Goal: Communication & Community: Participate in discussion

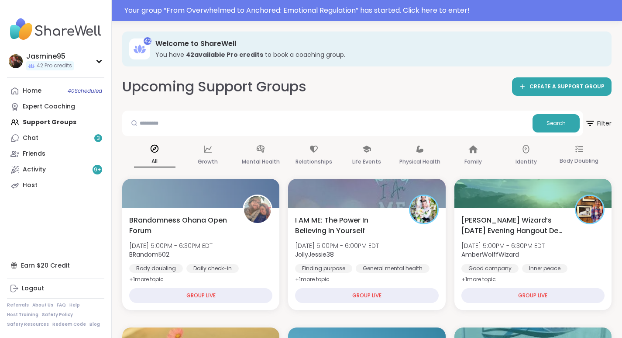
click at [211, 12] on div "Your group “ From Overwhelmed to Anchored: Emotional Regulation ” has started. …" at bounding box center [370, 10] width 493 height 10
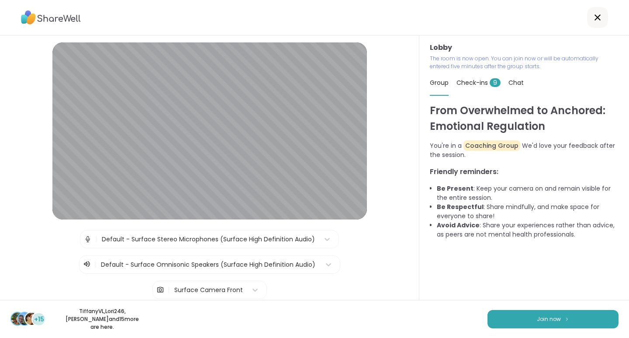
click at [535, 325] on button "Join now" at bounding box center [552, 319] width 131 height 18
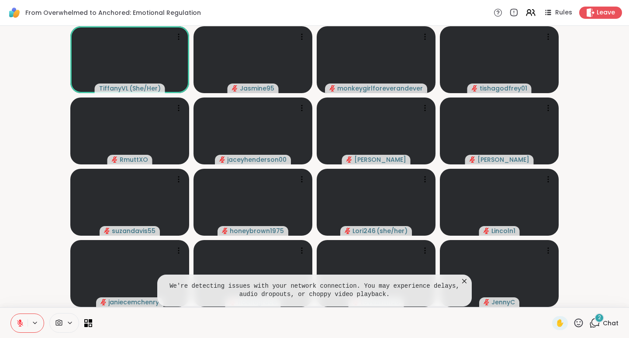
click at [603, 323] on span "Chat" at bounding box center [611, 322] width 16 height 9
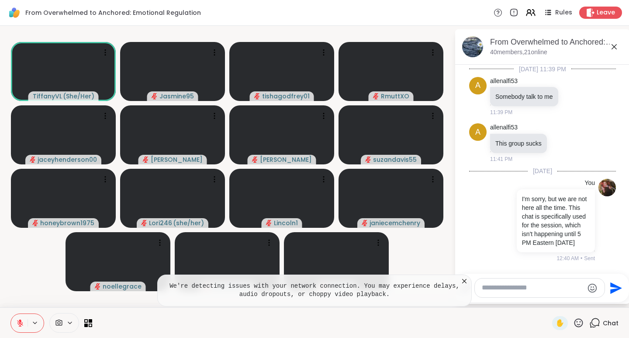
scroll to position [370, 0]
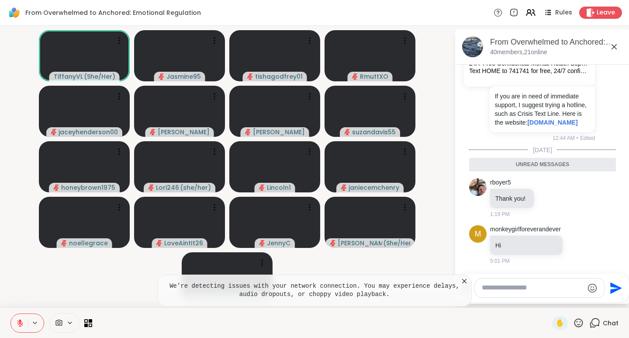
click at [574, 326] on icon at bounding box center [578, 322] width 9 height 9
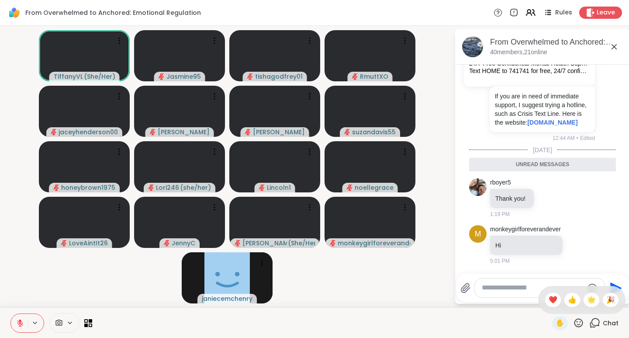
click at [549, 299] on span "❤️" at bounding box center [553, 299] width 9 height 10
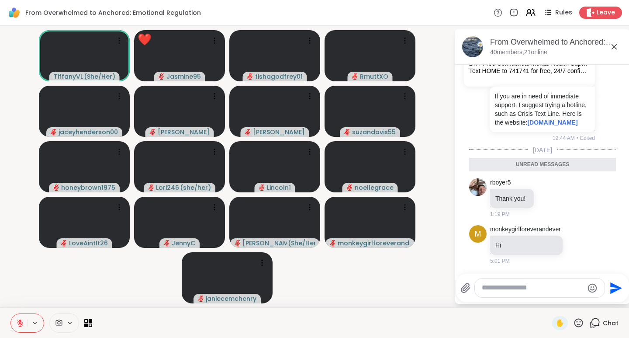
click at [526, 289] on textarea "Type your message" at bounding box center [533, 287] width 102 height 9
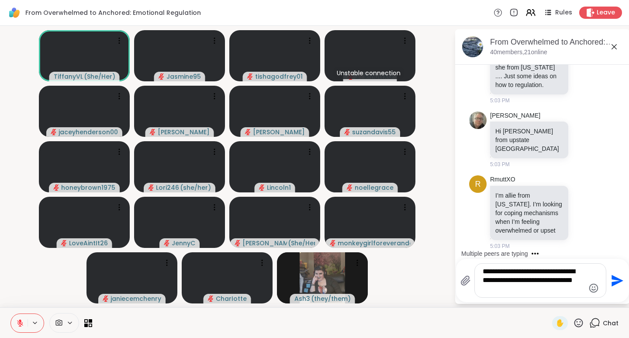
scroll to position [757, 0]
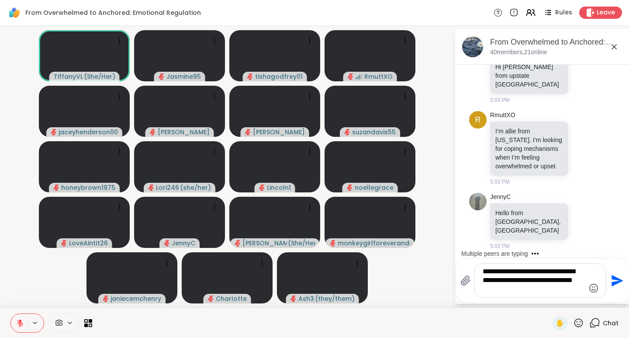
click at [515, 291] on textarea "**********" at bounding box center [534, 280] width 102 height 27
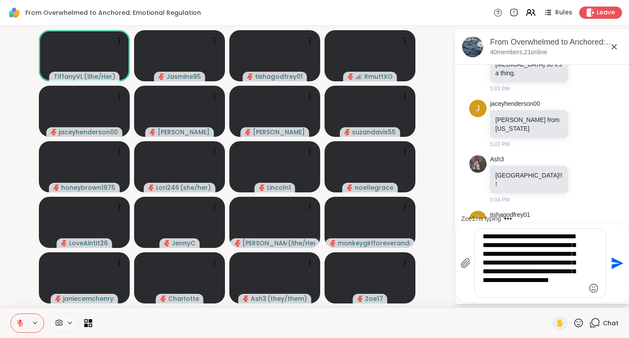
scroll to position [1188, 0]
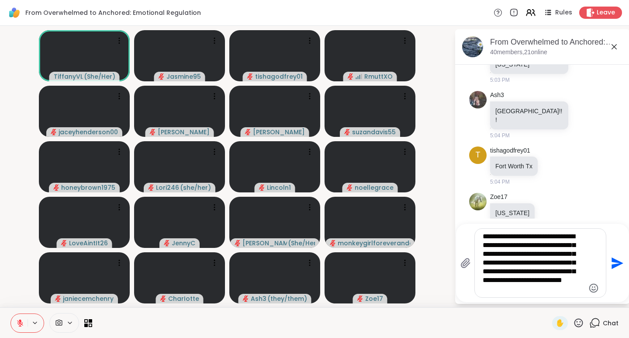
type textarea "**********"
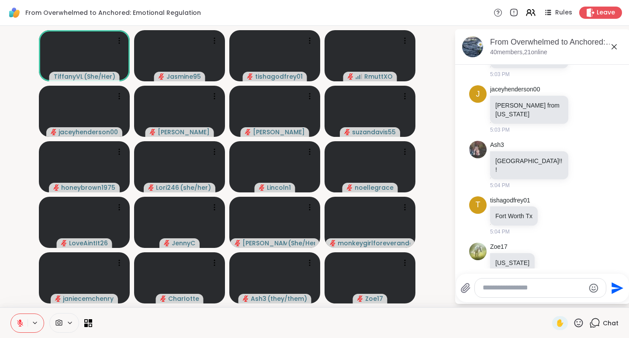
scroll to position [1272, 0]
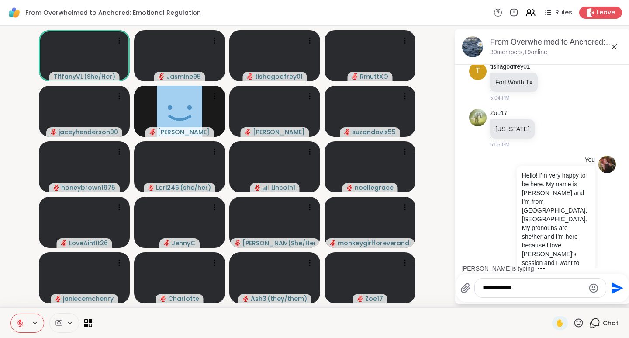
type textarea "**********"
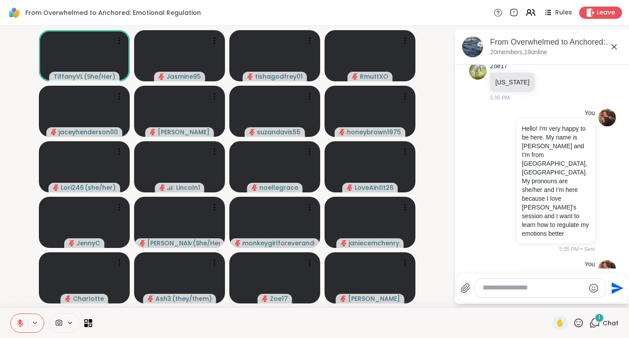
scroll to position [1365, 0]
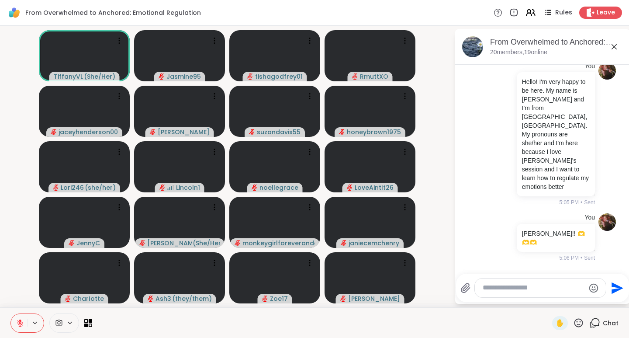
click at [566, 283] on icon at bounding box center [567, 288] width 8 height 10
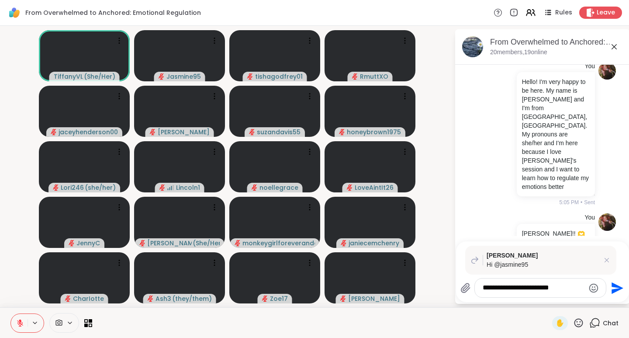
type textarea "**********"
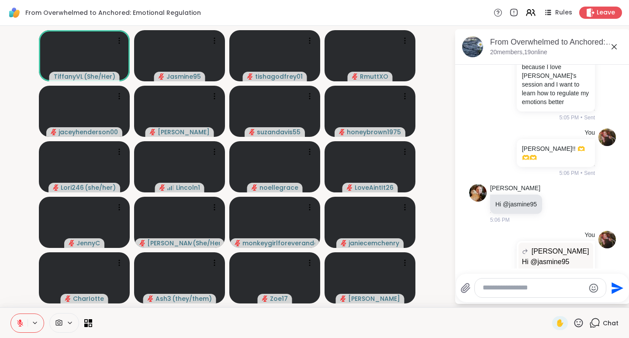
scroll to position [1463, 0]
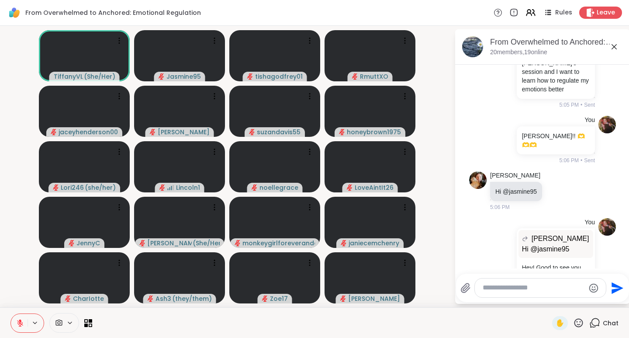
click at [418, 247] on video-player-container "TiffanyVL ( She/Her ) Jasmine95 tishagodfrey01 RmuttXO jaceyhenderson00 Chuck s…" at bounding box center [227, 166] width 444 height 274
click at [558, 187] on icon at bounding box center [557, 190] width 7 height 7
click at [557, 173] on div "Select Reaction: Heart" at bounding box center [557, 177] width 8 height 8
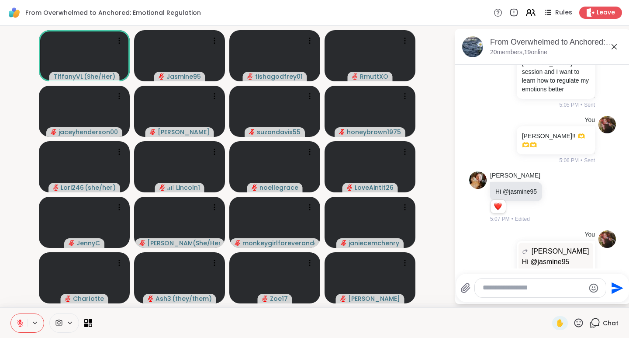
click at [498, 289] on textarea "Type your message" at bounding box center [534, 287] width 102 height 9
type textarea "*"
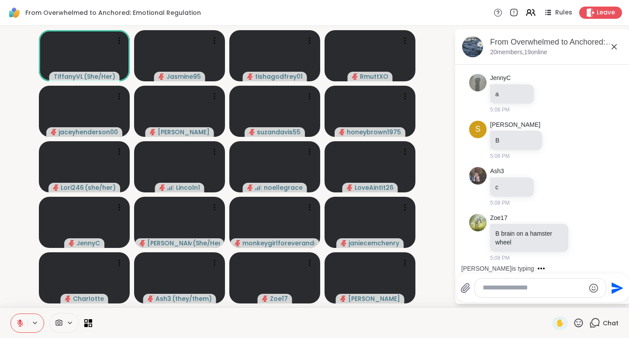
scroll to position [2136, 0]
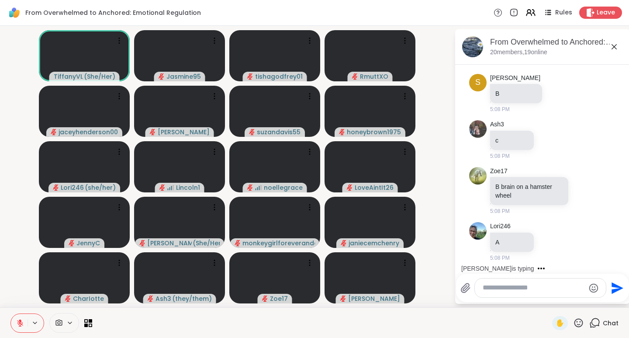
click at [556, 324] on span "✋" at bounding box center [560, 323] width 9 height 10
click at [556, 325] on span "✋" at bounding box center [560, 323] width 9 height 10
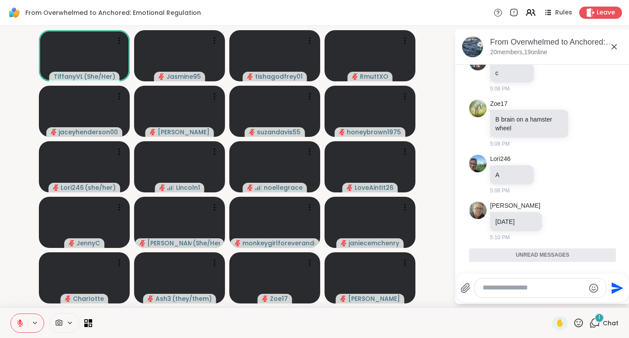
scroll to position [2182, 0]
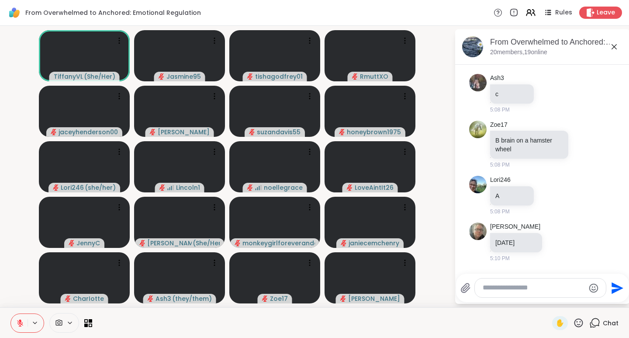
click at [573, 323] on icon at bounding box center [578, 322] width 11 height 11
click at [549, 300] on span "❤️" at bounding box center [553, 299] width 9 height 10
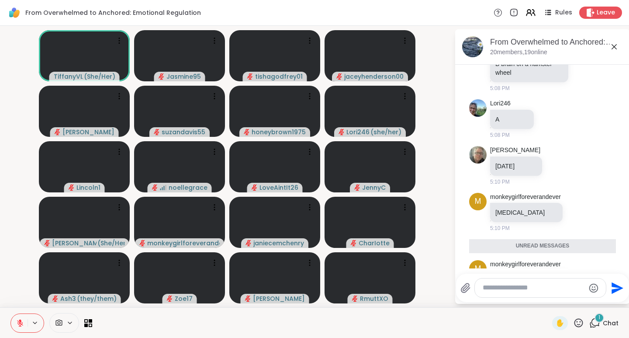
scroll to position [2238, 0]
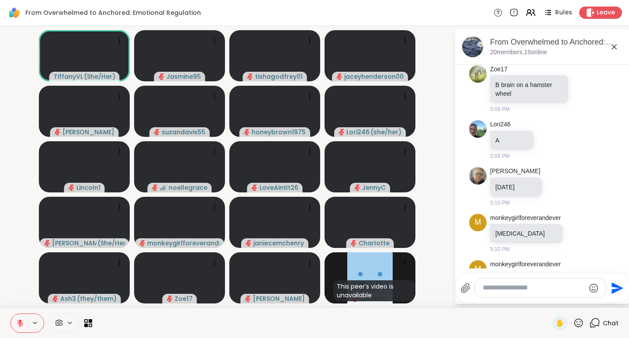
click at [574, 325] on icon at bounding box center [578, 322] width 11 height 11
click at [568, 303] on span "👍" at bounding box center [572, 299] width 9 height 10
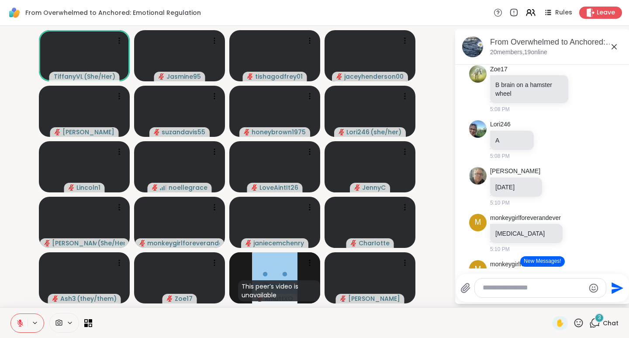
scroll to position [2369, 0]
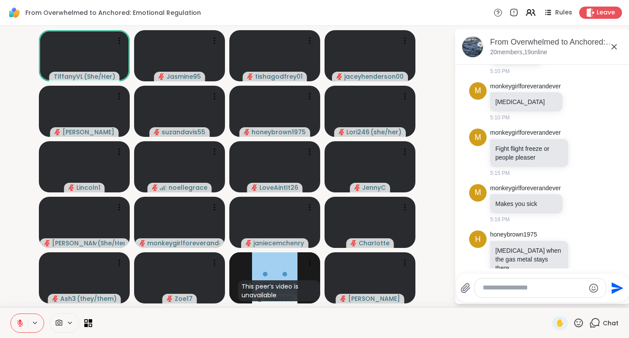
click at [573, 322] on icon at bounding box center [578, 322] width 11 height 11
click at [568, 301] on span "👍" at bounding box center [572, 299] width 9 height 10
click at [535, 287] on textarea "Type your message" at bounding box center [534, 287] width 102 height 9
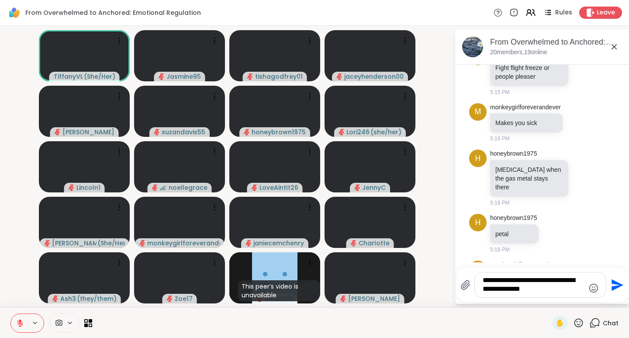
type textarea "**********"
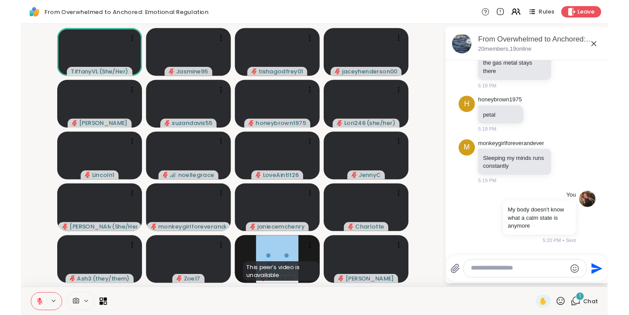
scroll to position [2616, 0]
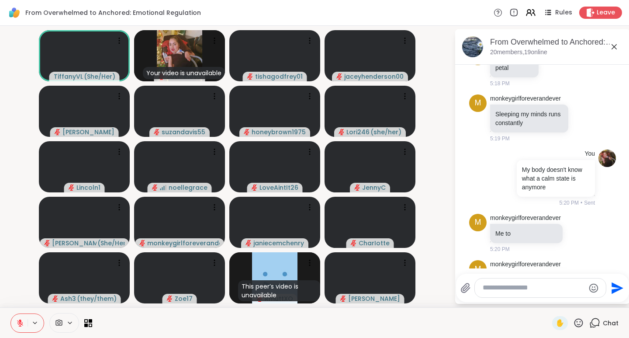
click at [448, 115] on video-player-container "TiffanyVL ( She/Her ) Your video is unavailable Jasmine95 tishagodfrey01 jaceyh…" at bounding box center [227, 166] width 444 height 274
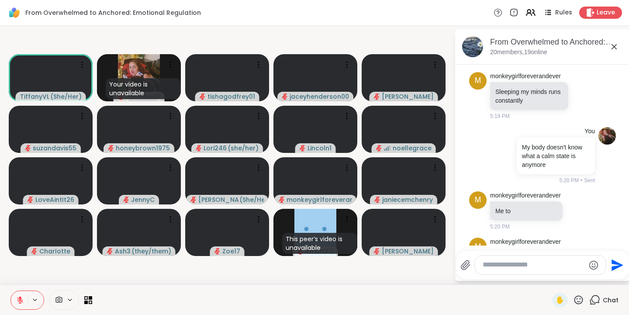
scroll to position [2639, 0]
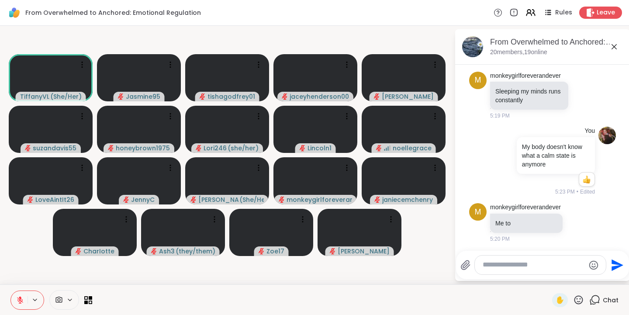
click at [331, 21] on div "From Overwhelmed to Anchored: Emotional Regulation Rules Leave" at bounding box center [314, 13] width 629 height 26
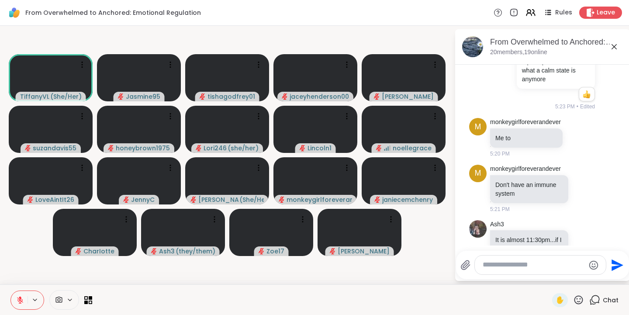
scroll to position [2736, 0]
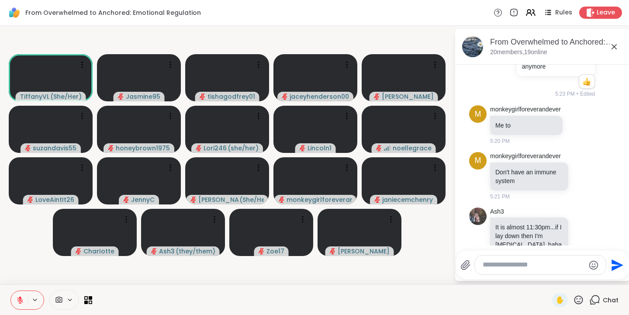
click at [572, 209] on div "Ash3 It is almost 11:30pm...if I lay down then I'm passing out, haha 1 1 5:25 P…" at bounding box center [543, 241] width 107 height 69
click at [580, 237] on icon at bounding box center [584, 241] width 8 height 9
click at [541, 224] on div "Select Reaction: Joy" at bounding box center [545, 228] width 8 height 8
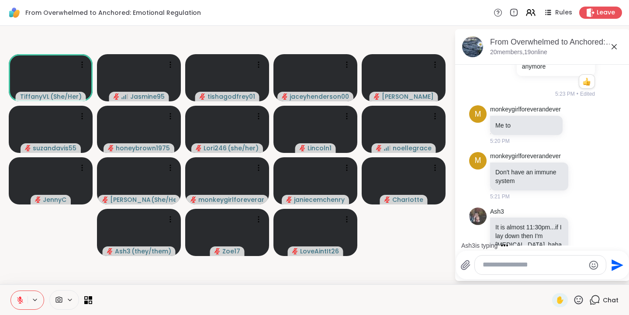
click at [574, 301] on icon at bounding box center [578, 299] width 9 height 9
click at [548, 283] on div "❤️" at bounding box center [553, 277] width 16 height 14
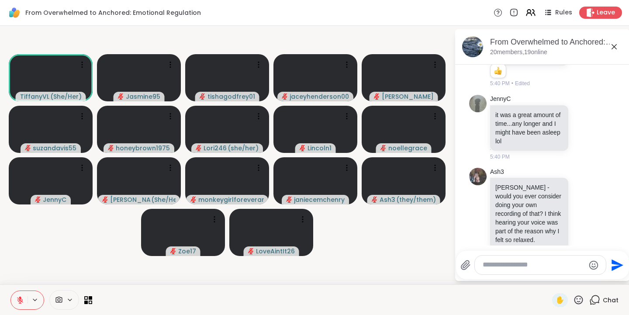
scroll to position [3372, 0]
click at [580, 210] on icon at bounding box center [583, 213] width 7 height 7
click at [580, 195] on div "Select Reaction: Heart" at bounding box center [584, 199] width 8 height 8
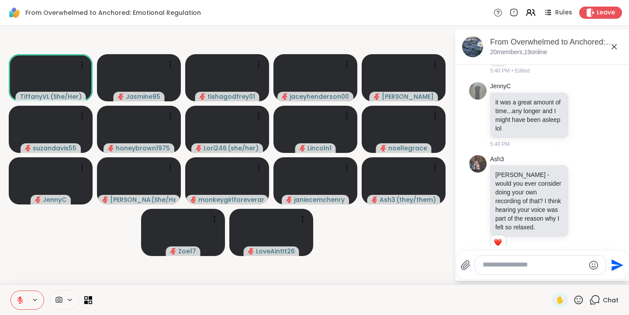
click at [498, 261] on textarea "Type your message" at bounding box center [534, 264] width 102 height 9
type textarea "**********"
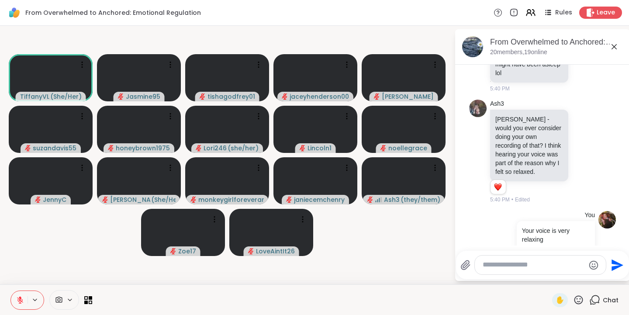
scroll to position [3452, 0]
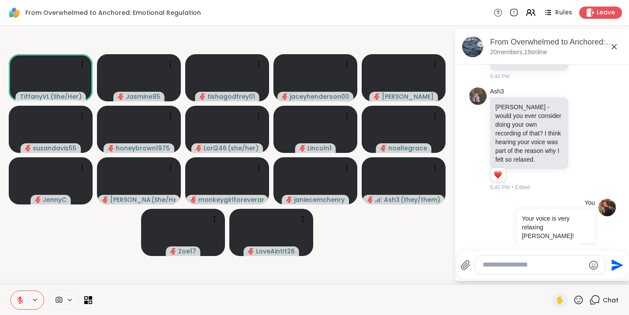
click at [574, 301] on icon at bounding box center [578, 299] width 9 height 9
click at [549, 278] on span "❤️" at bounding box center [553, 277] width 9 height 10
click at [577, 299] on icon at bounding box center [578, 299] width 9 height 9
click at [568, 279] on span "👍" at bounding box center [572, 277] width 9 height 10
click at [549, 265] on textarea "Type your message" at bounding box center [534, 264] width 102 height 9
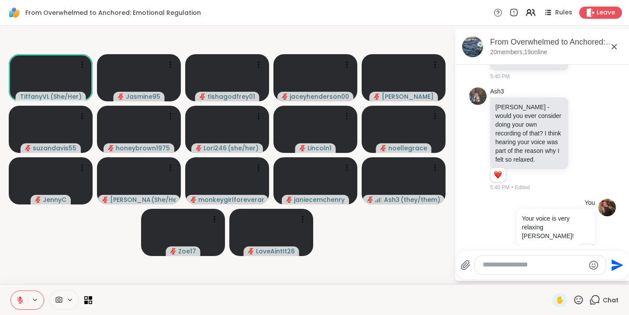
type textarea "*"
type textarea "**********"
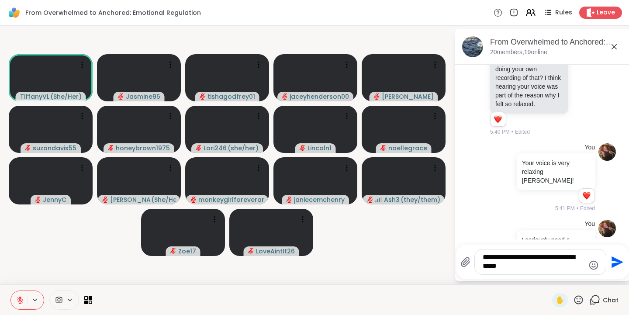
type textarea "**********"
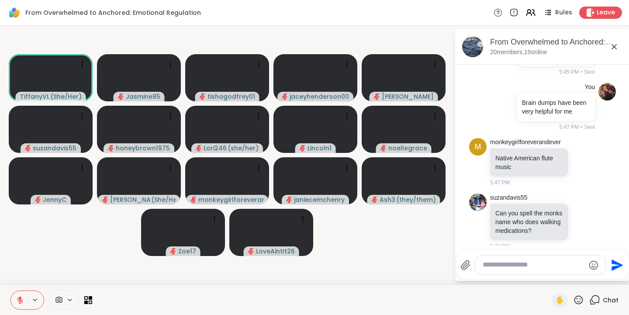
scroll to position [3700, 0]
type textarea "*"
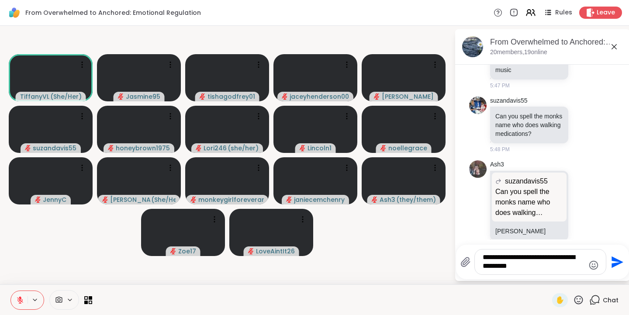
scroll to position [3867, 0]
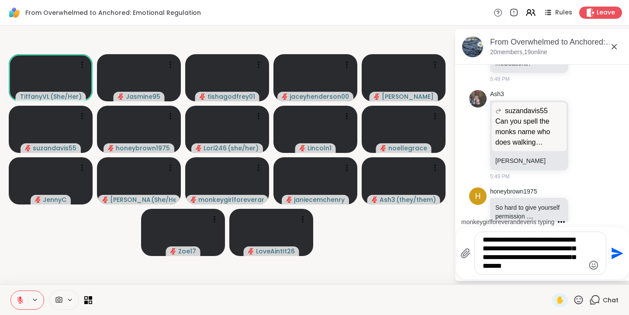
type textarea "**********"
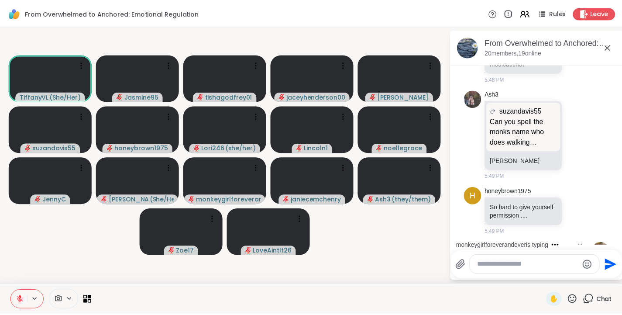
scroll to position [3951, 0]
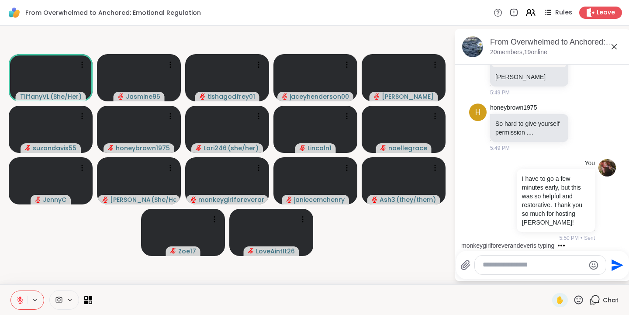
click at [601, 13] on span "Leave" at bounding box center [606, 12] width 18 height 9
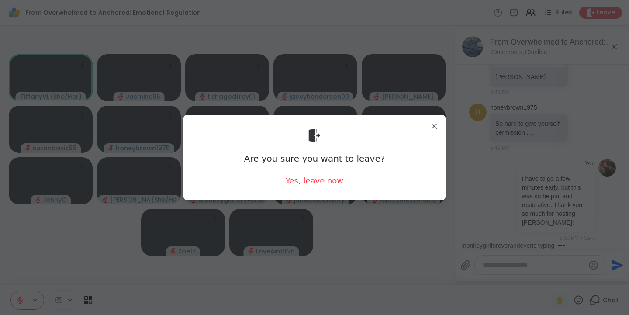
click at [319, 180] on div "Yes, leave now" at bounding box center [315, 180] width 58 height 11
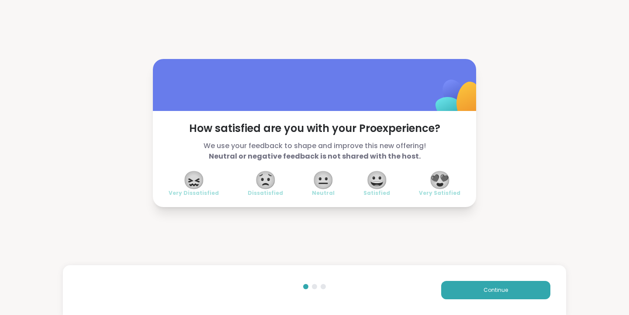
click at [443, 180] on span "😍" at bounding box center [440, 180] width 22 height 16
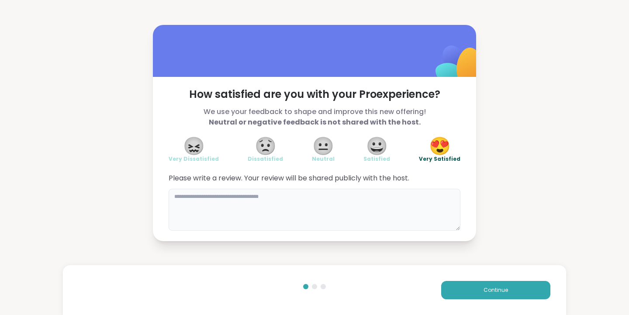
click at [231, 206] on textarea at bounding box center [315, 210] width 292 height 42
type textarea "**********"
click at [492, 289] on span "Continue" at bounding box center [496, 290] width 24 height 8
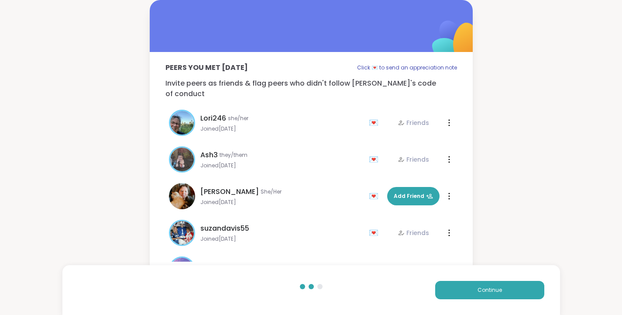
click at [404, 192] on span "Add Friend" at bounding box center [413, 196] width 39 height 8
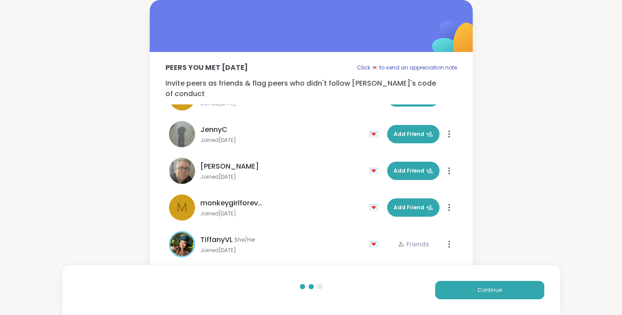
scroll to position [540, 0]
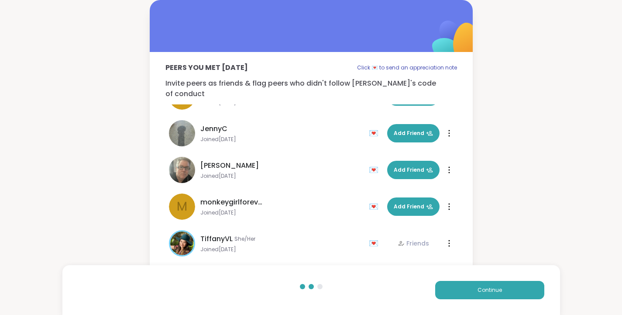
click at [499, 293] on span "Continue" at bounding box center [490, 290] width 24 height 8
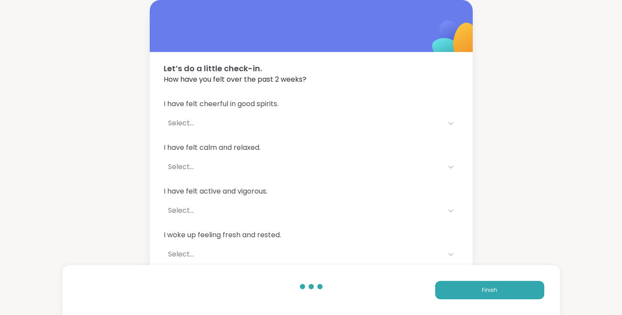
click at [512, 294] on button "Finish" at bounding box center [489, 290] width 109 height 18
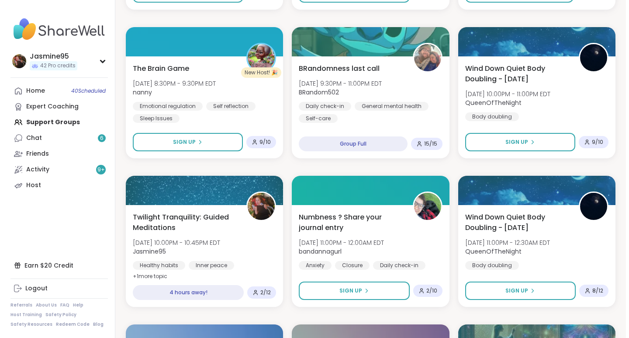
scroll to position [1019, 0]
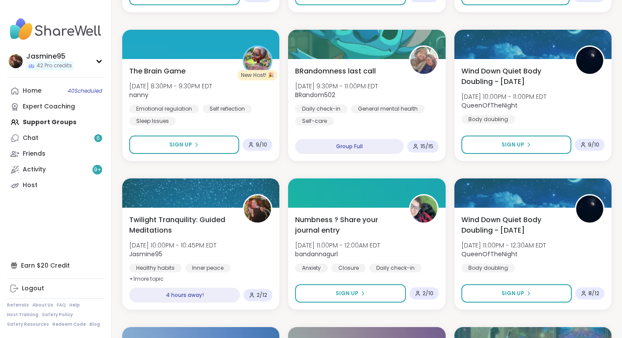
click at [269, 236] on div "Twilight Tranquility: Guided Meditations Tue, Oct 14 | 10:00PM - 10:45PM EDT Ja…" at bounding box center [200, 249] width 143 height 70
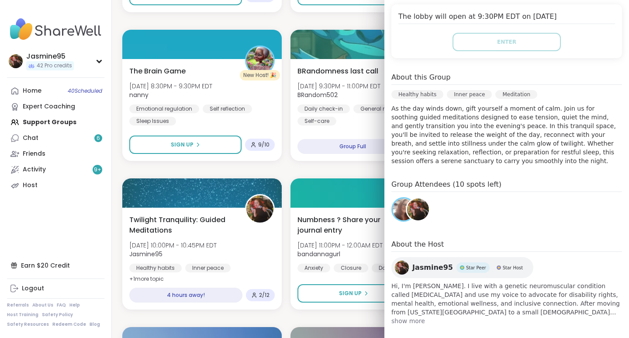
scroll to position [204, 0]
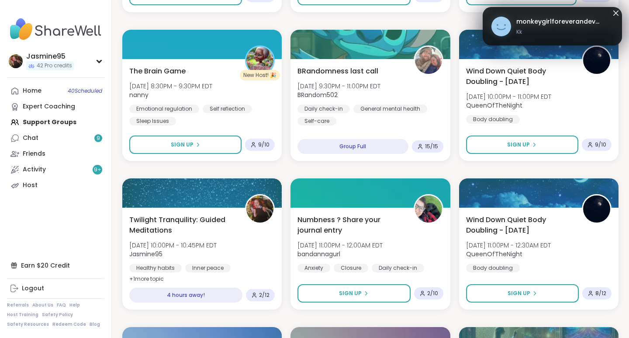
click at [59, 187] on link "Host" at bounding box center [55, 185] width 97 height 16
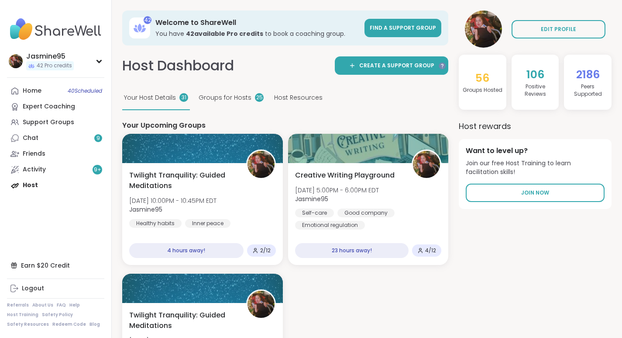
click at [252, 186] on div "Twilight Tranquility: Guided Meditations Tue, Oct 14 | 10:00PM - 10:45PM EDT Ja…" at bounding box center [202, 205] width 147 height 70
click at [51, 124] on div "Support Groups" at bounding box center [49, 122] width 52 height 9
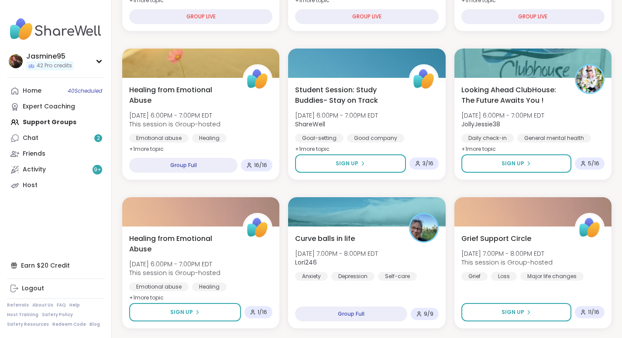
scroll to position [258, 0]
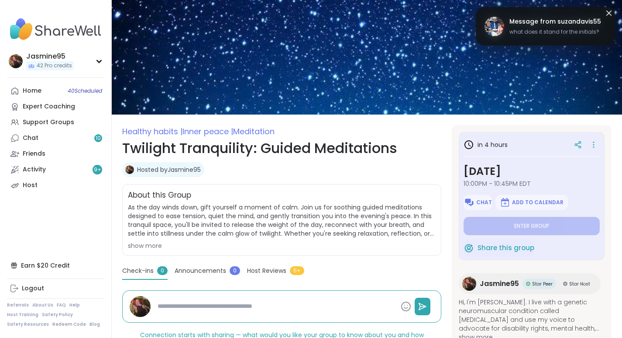
click at [592, 144] on icon at bounding box center [594, 144] width 9 height 12
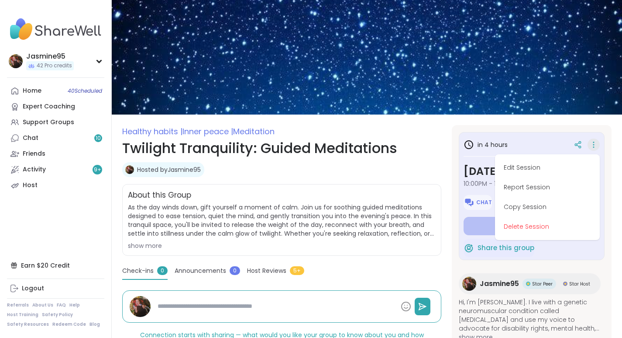
click at [538, 229] on button "Delete Session" at bounding box center [548, 227] width 98 height 20
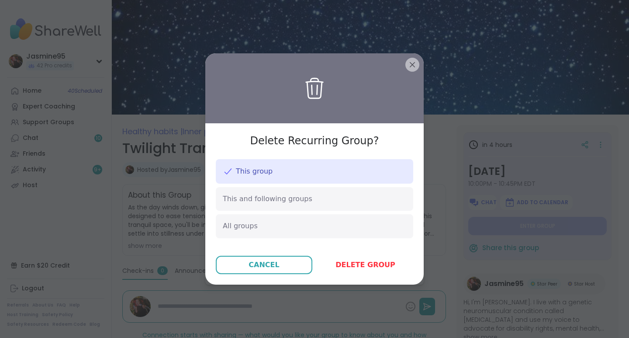
click at [366, 268] on span "Delete group" at bounding box center [365, 264] width 60 height 10
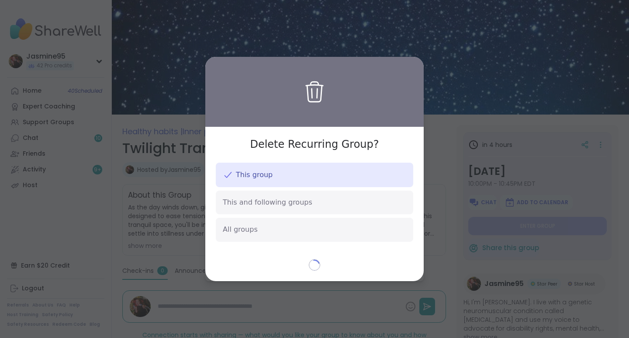
type textarea "*"
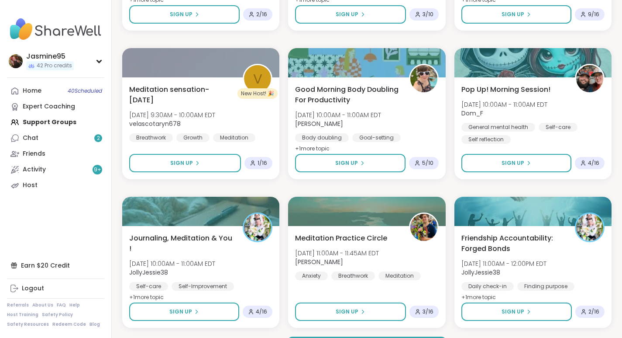
scroll to position [1620, 0]
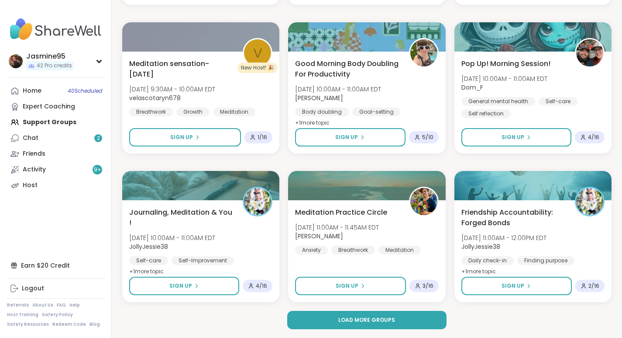
click at [409, 318] on button "Load more groups" at bounding box center [367, 320] width 160 height 18
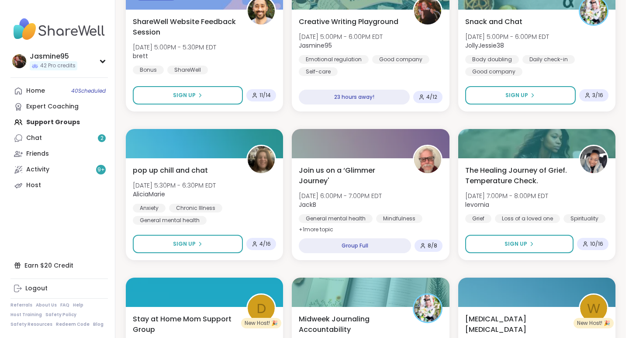
scroll to position [2851, 0]
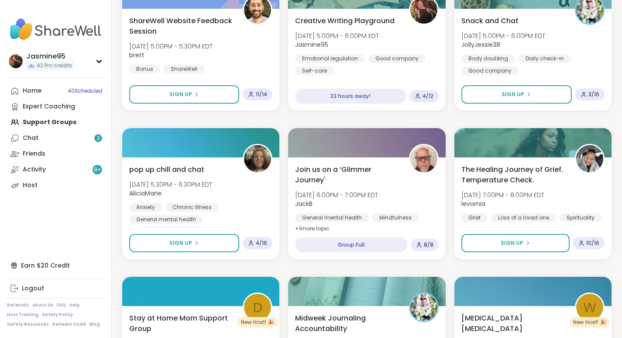
click at [397, 38] on div "Creative Writing Playground Wed, Oct 15 | 5:00PM - 6:00PM EDT Jasmine95 Emotion…" at bounding box center [366, 45] width 143 height 59
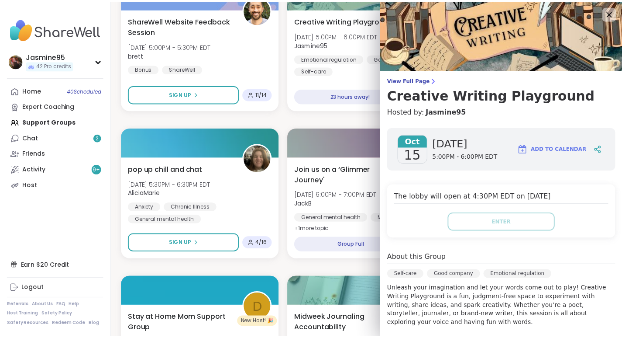
scroll to position [2, 0]
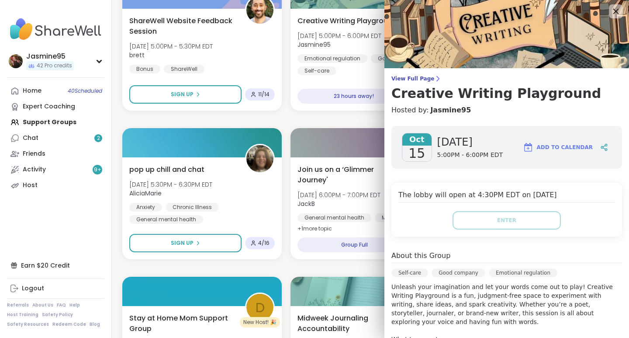
click at [605, 149] on icon at bounding box center [606, 150] width 2 height 2
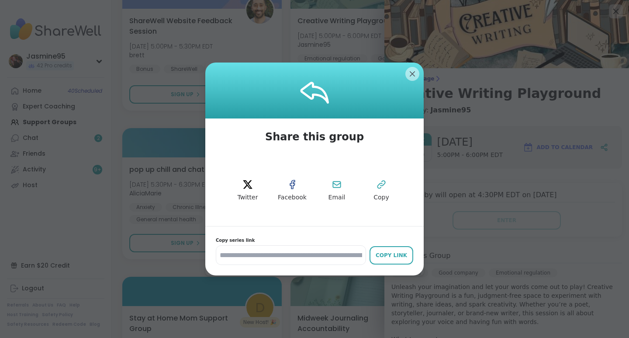
click at [383, 189] on icon at bounding box center [381, 184] width 10 height 10
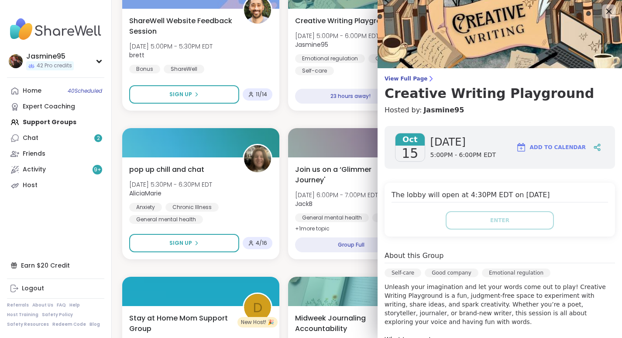
click at [35, 141] on div "Chat 2" at bounding box center [31, 138] width 16 height 9
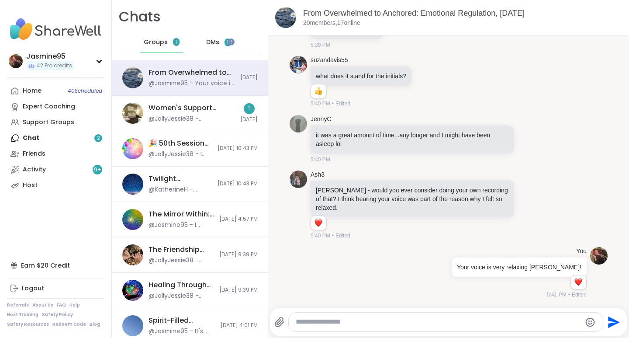
click at [31, 170] on div "Activity 9 +" at bounding box center [34, 169] width 23 height 9
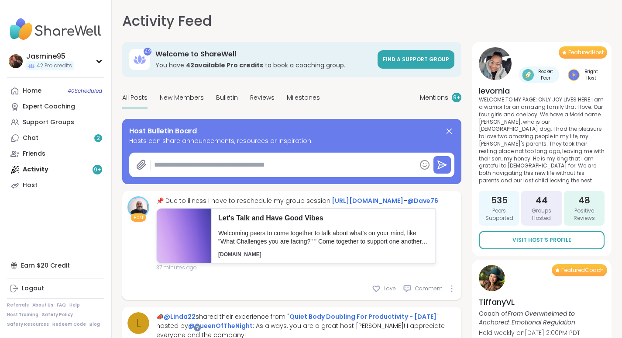
click at [267, 166] on textarea at bounding box center [284, 164] width 266 height 17
type textarea "*"
paste textarea "**********"
type textarea "**********"
type textarea "*"
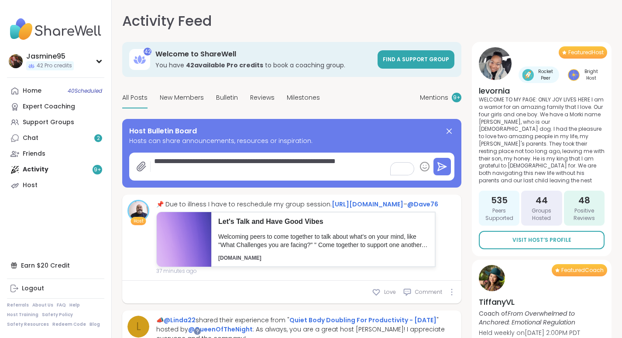
type textarea "**********"
click at [440, 166] on icon at bounding box center [442, 166] width 10 height 10
type textarea "*"
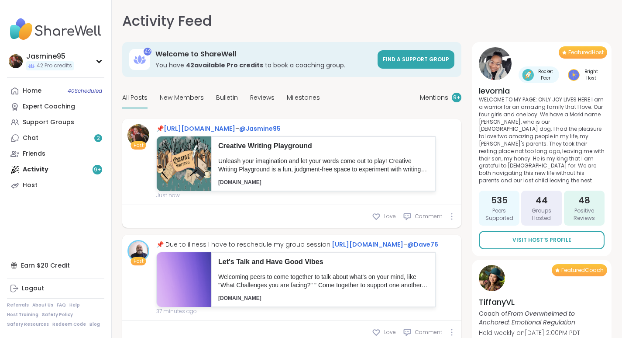
drag, startPoint x: 68, startPoint y: 127, endPoint x: 75, endPoint y: 125, distance: 7.2
click at [75, 125] on link "Support Groups" at bounding box center [55, 122] width 97 height 16
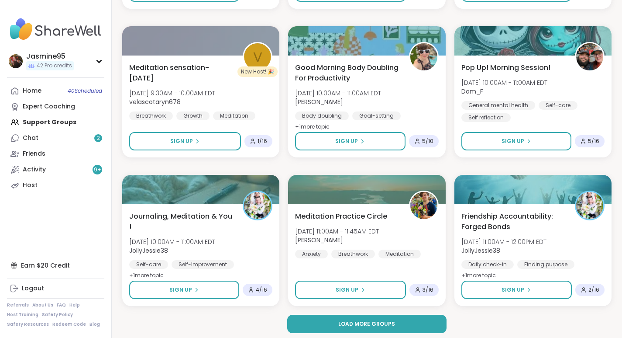
scroll to position [1620, 0]
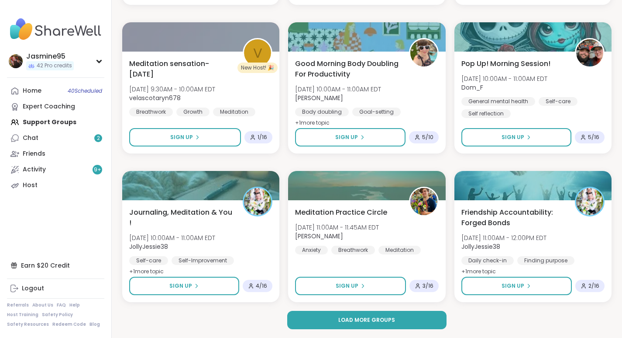
click at [379, 324] on button "Load more groups" at bounding box center [367, 320] width 160 height 18
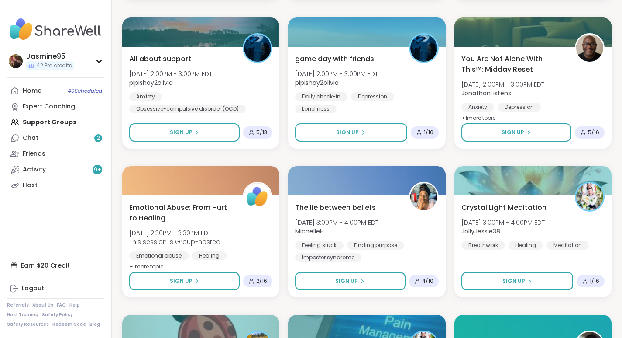
scroll to position [2373, 0]
